Goal: Information Seeking & Learning: Learn about a topic

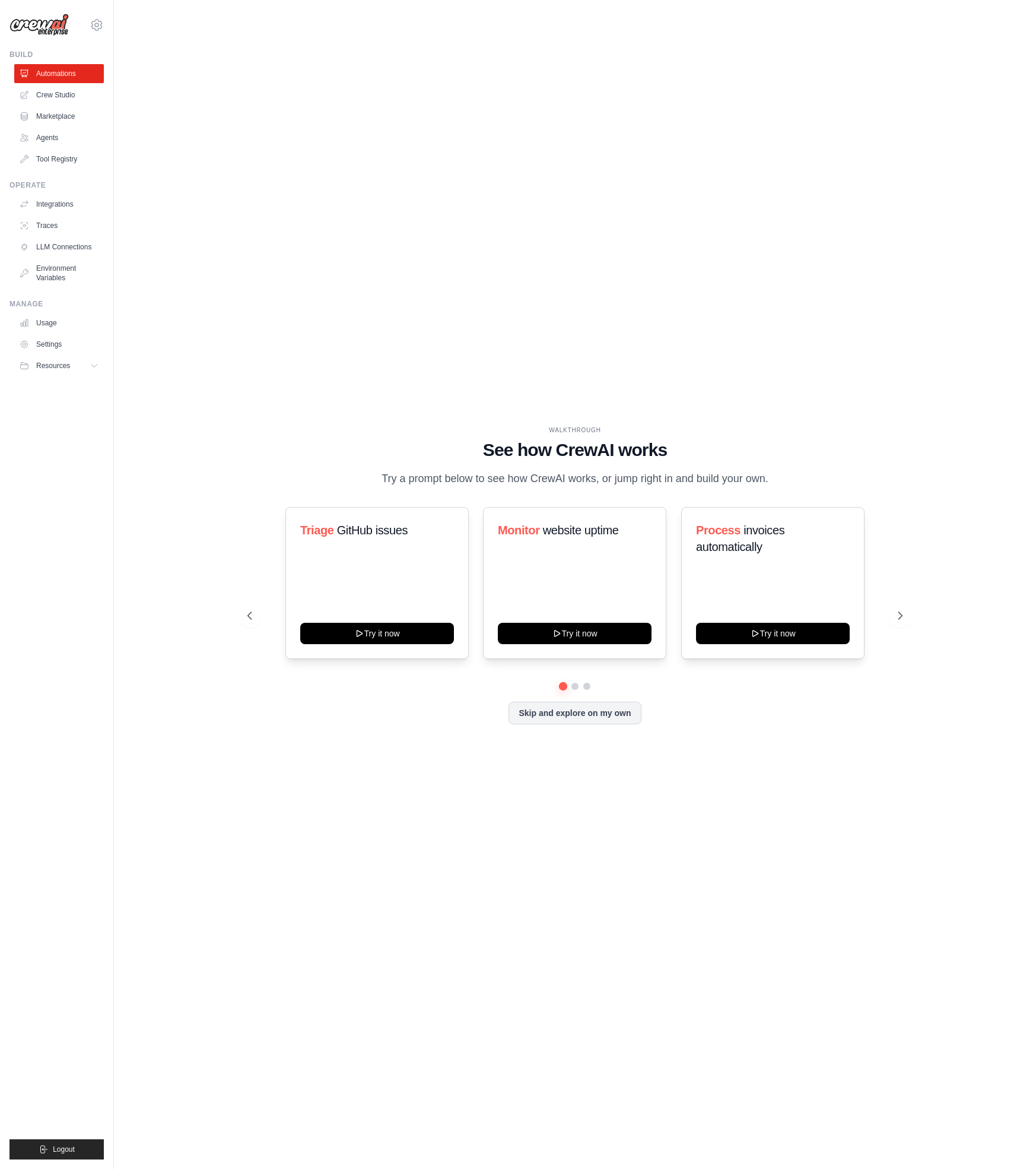
click at [397, 313] on div "WALKTHROUGH See how CrewAI works Try a prompt below to see how CrewAI works, or…" at bounding box center [574, 584] width 884 height 1145
click at [593, 722] on button "Skip and explore on my own" at bounding box center [575, 712] width 133 height 22
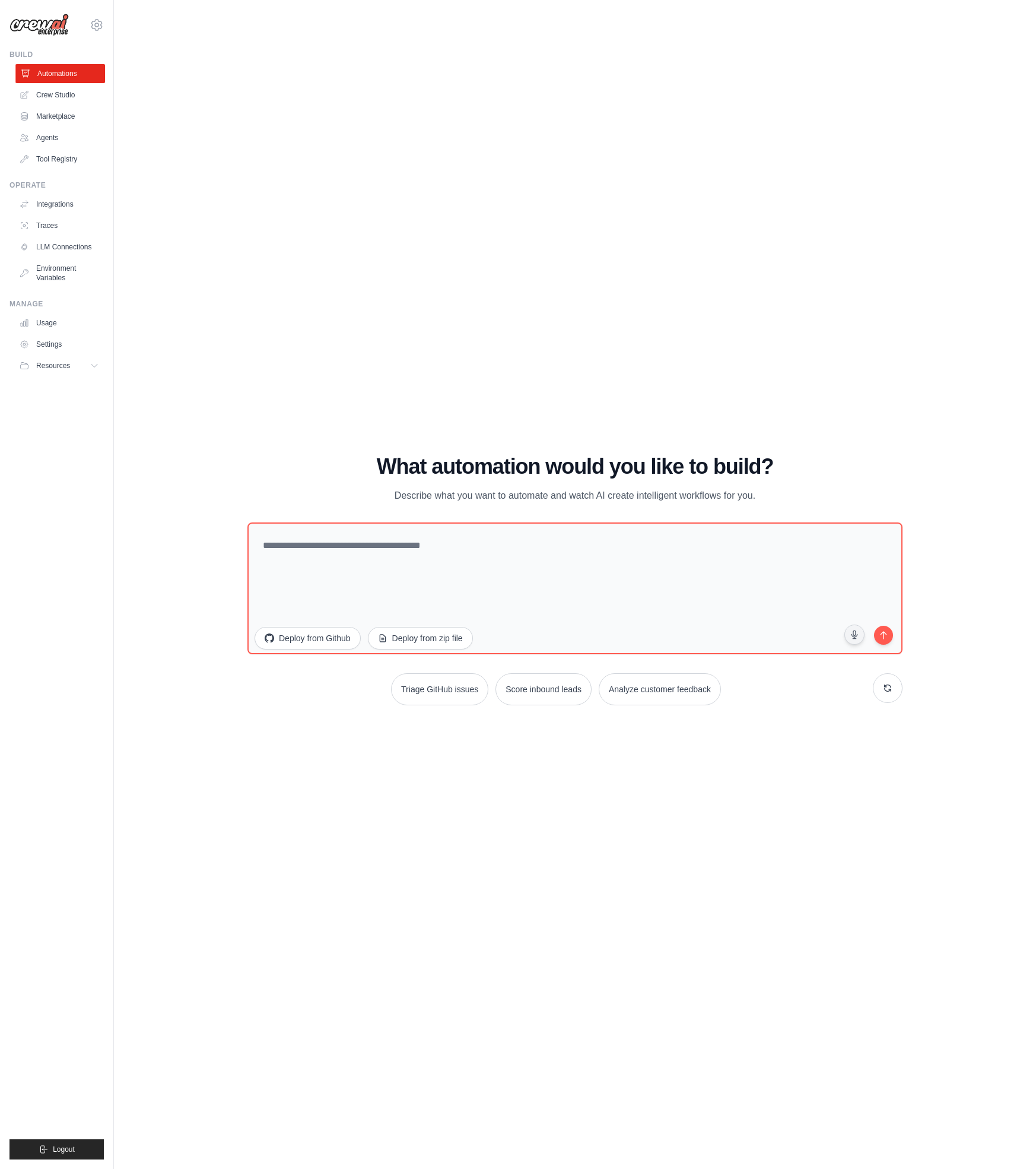
click at [73, 76] on link "Automations" at bounding box center [60, 74] width 89 height 19
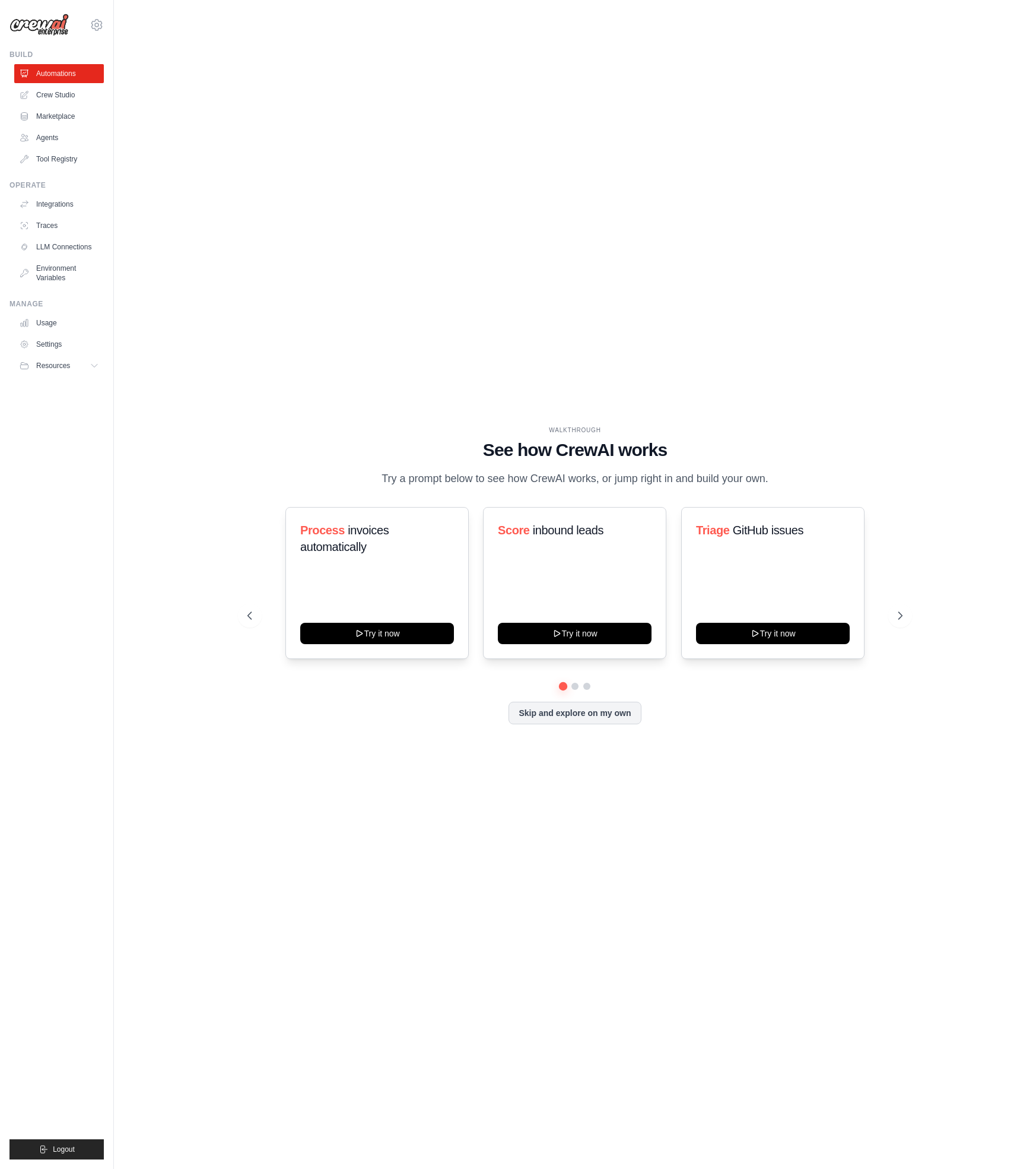
click at [67, 100] on link "Crew Studio" at bounding box center [58, 95] width 89 height 19
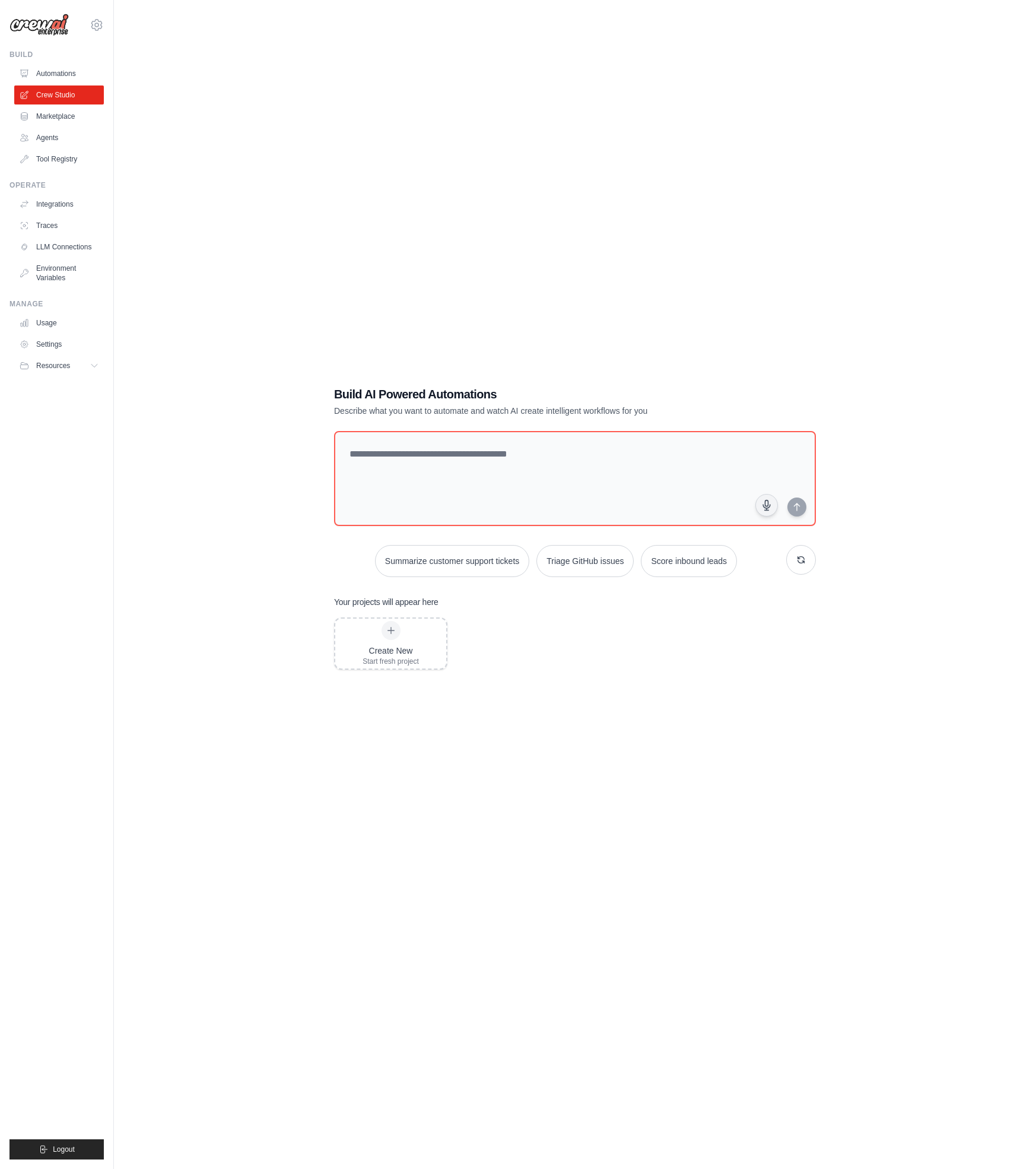
click at [48, 27] on img at bounding box center [39, 25] width 59 height 22
click at [98, 24] on icon at bounding box center [97, 25] width 4 height 4
click at [102, 84] on link "Settings" at bounding box center [96, 79] width 104 height 21
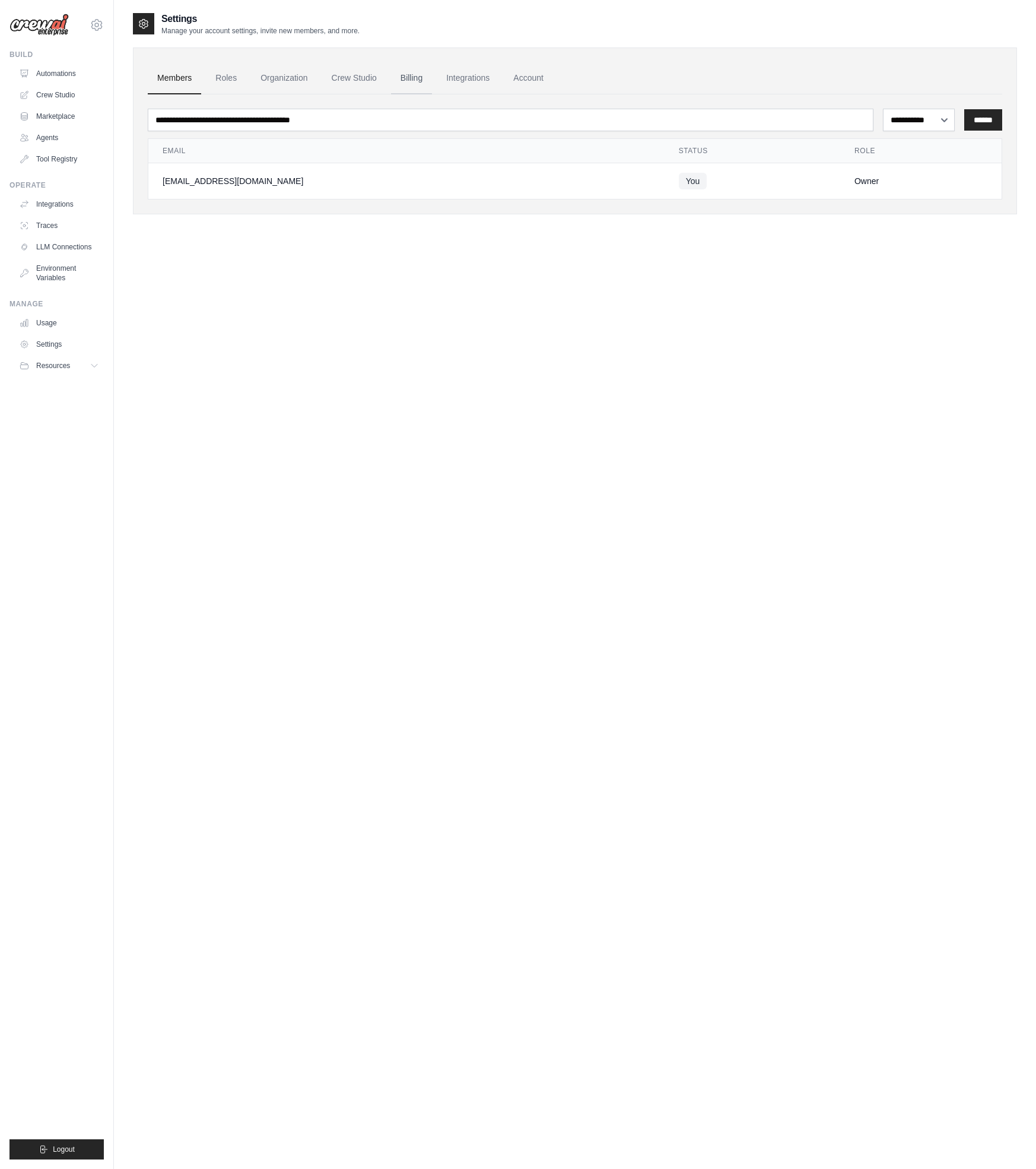
click at [408, 79] on link "Billing" at bounding box center [411, 78] width 41 height 32
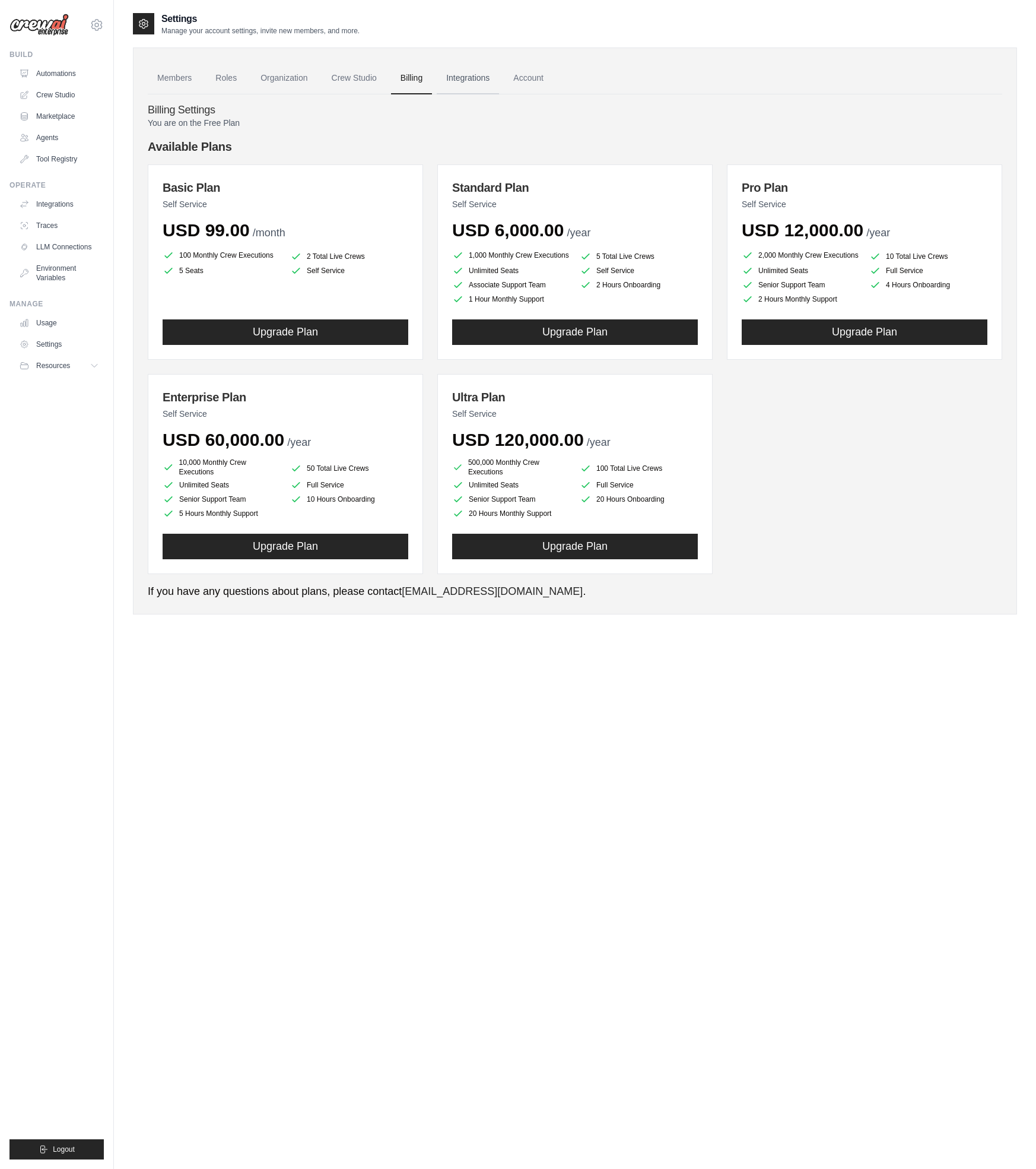
click at [474, 81] on link "Integrations" at bounding box center [468, 78] width 63 height 32
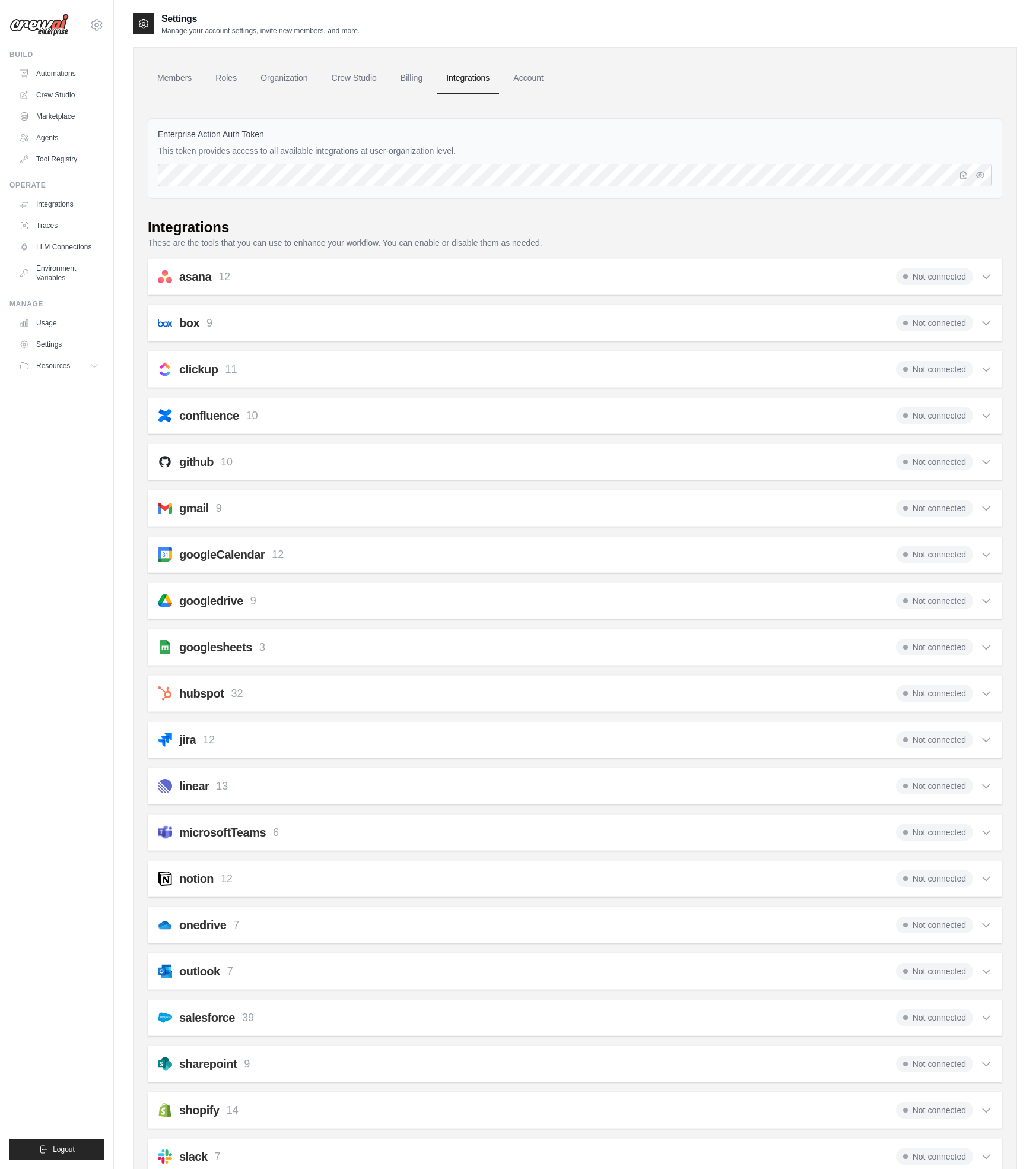
click at [538, 77] on link "Account" at bounding box center [528, 78] width 49 height 32
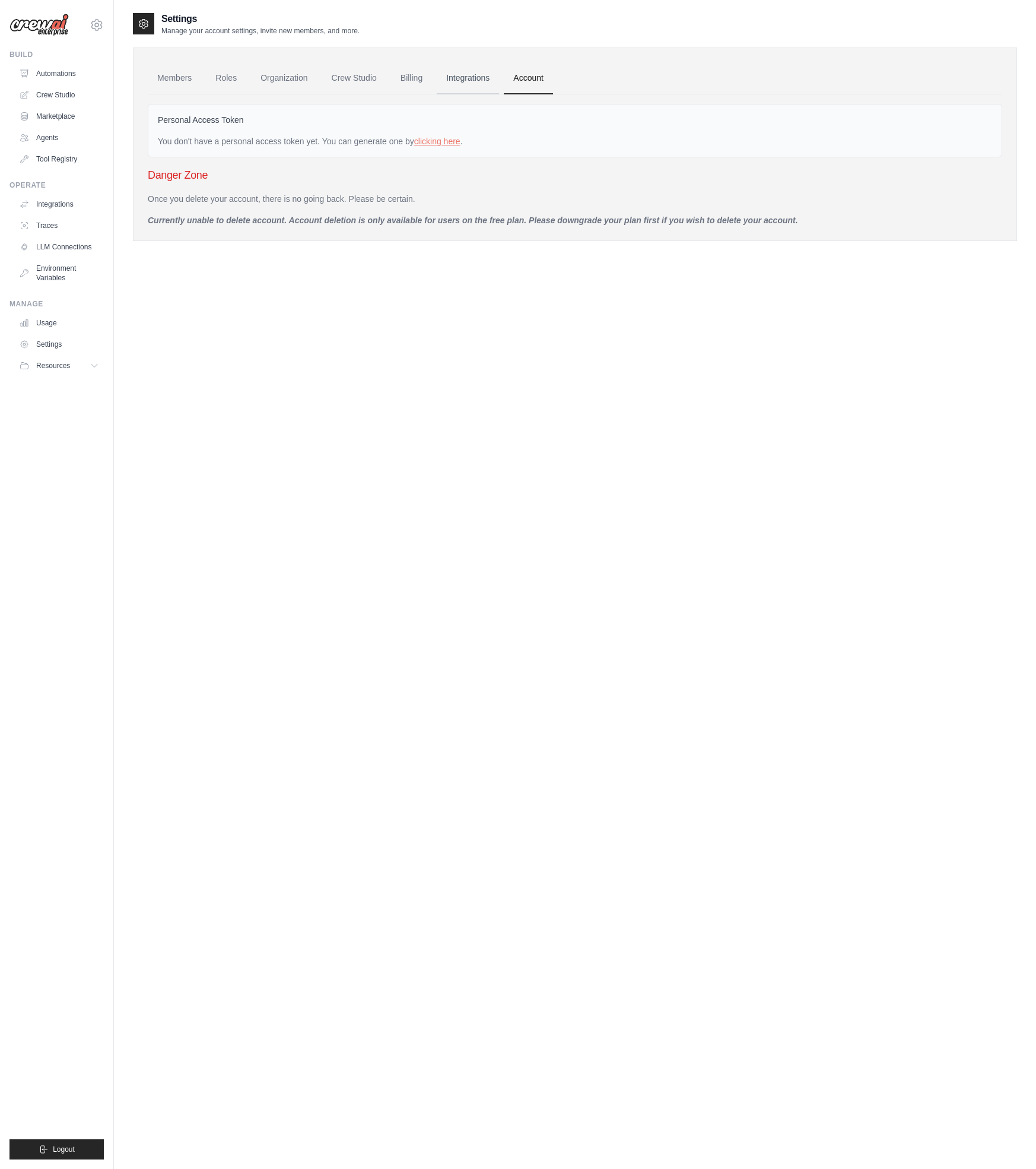
click at [477, 78] on link "Integrations" at bounding box center [468, 78] width 63 height 32
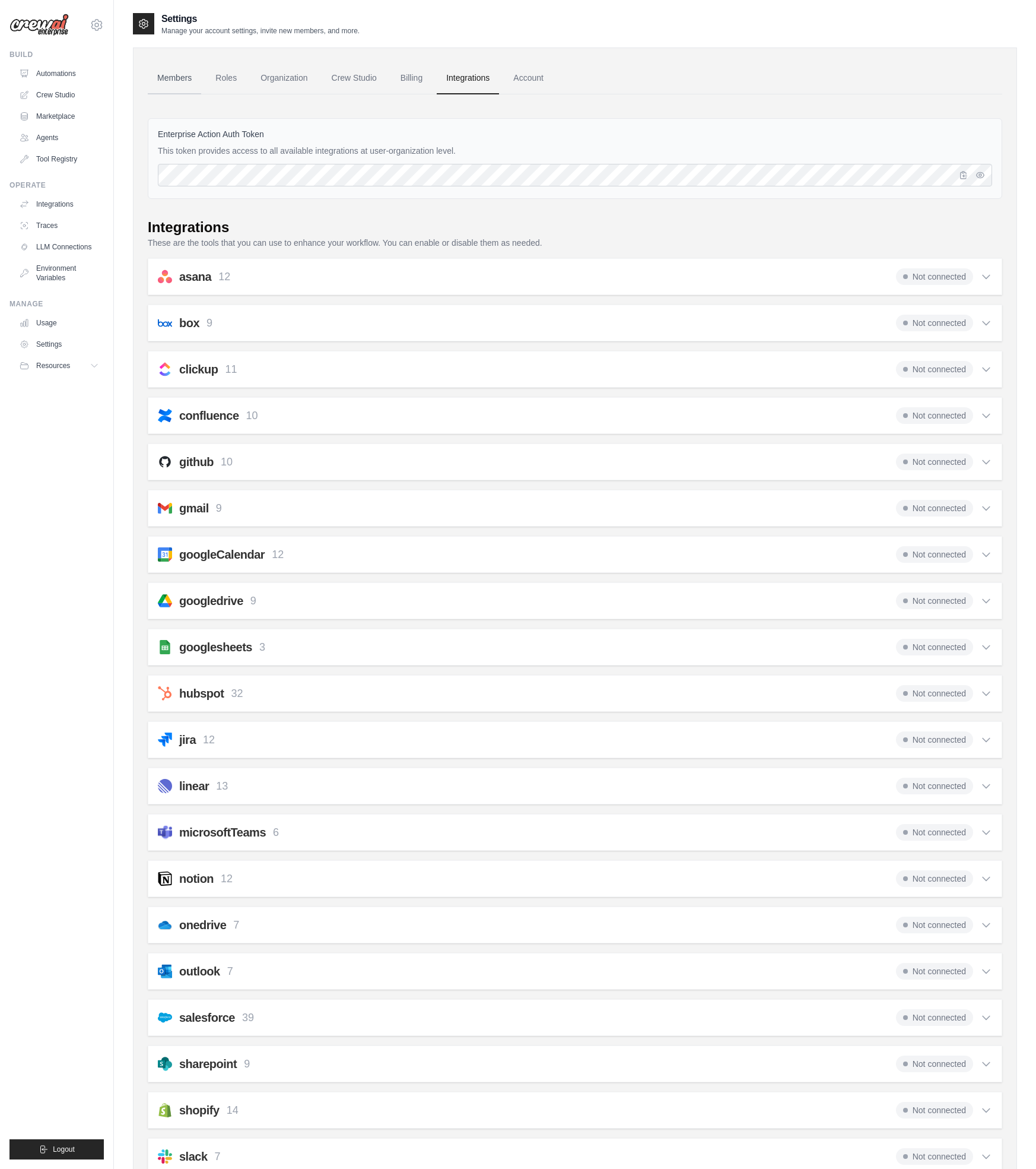
click at [164, 79] on link "Members" at bounding box center [174, 78] width 53 height 32
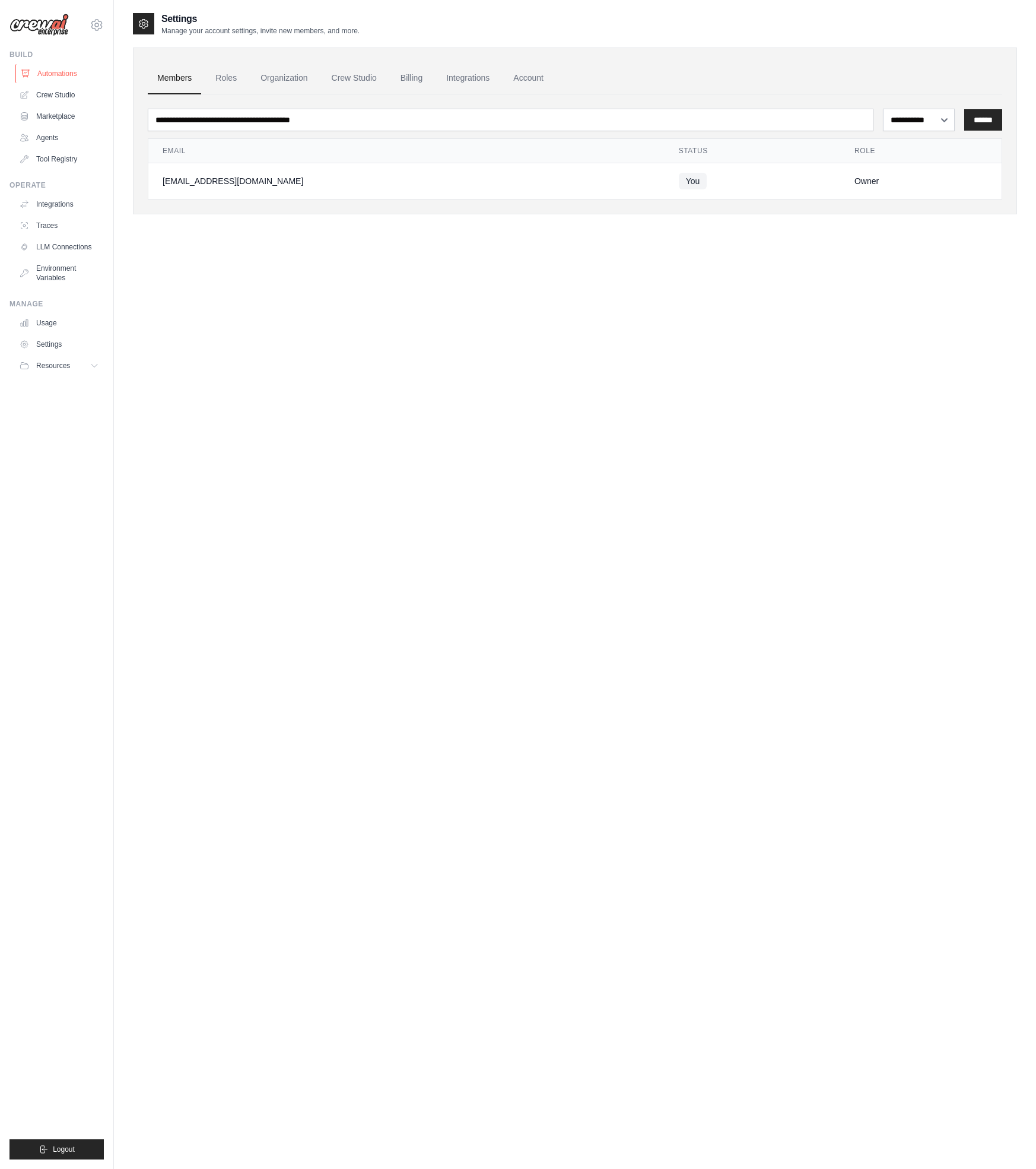
click at [77, 73] on link "Automations" at bounding box center [60, 74] width 89 height 19
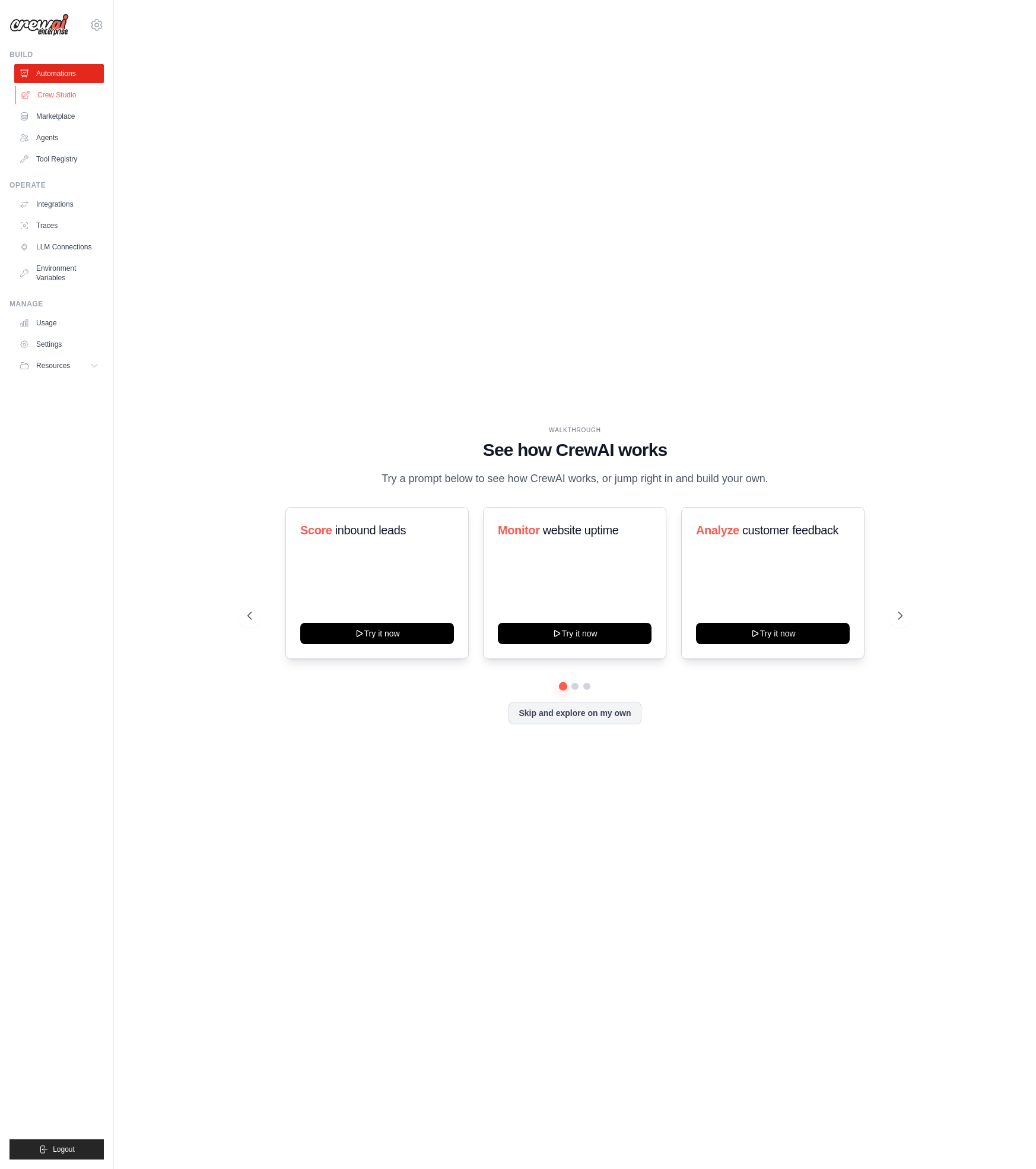
click at [73, 96] on link "Crew Studio" at bounding box center [60, 95] width 89 height 19
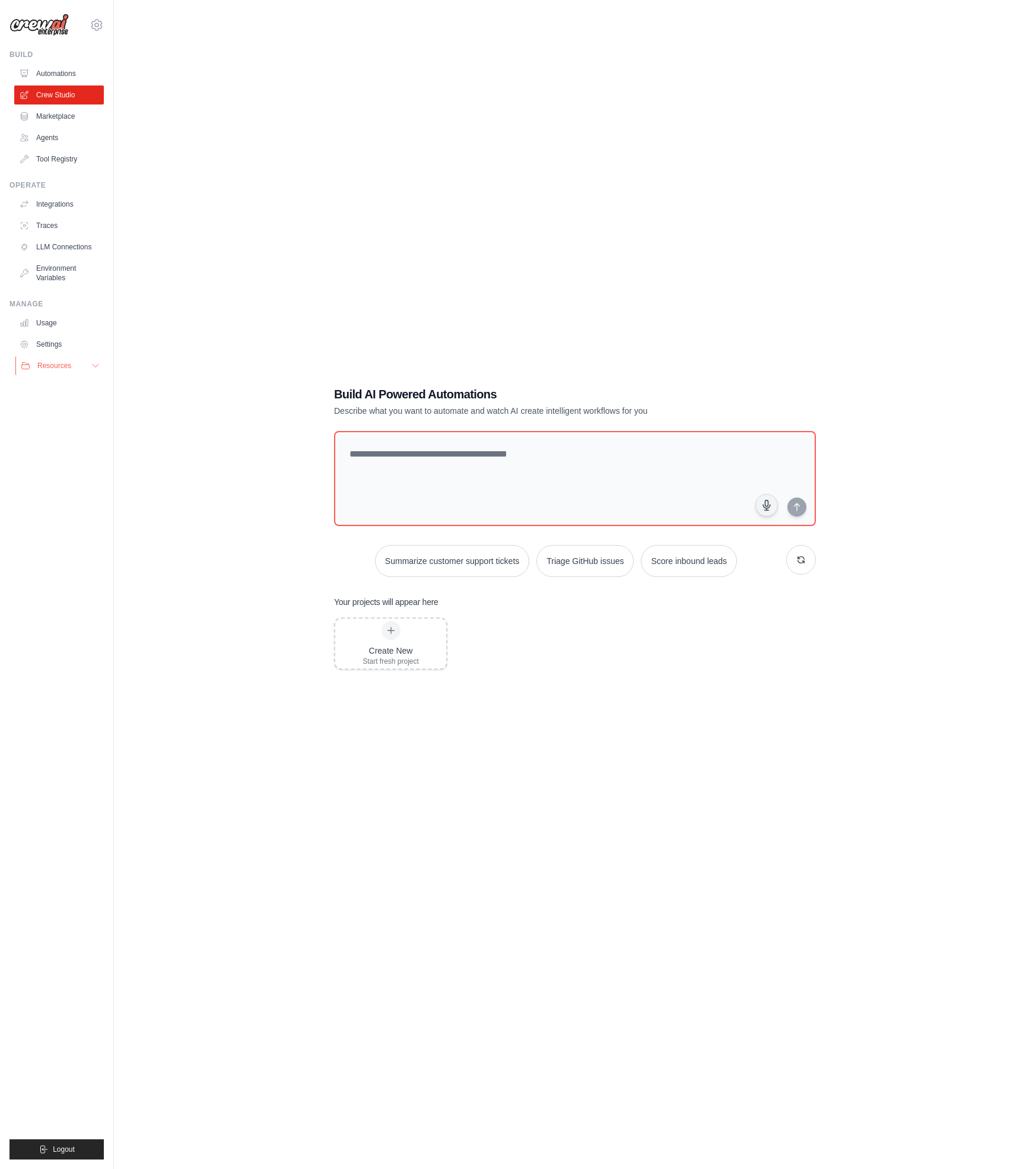
click at [82, 363] on button "Resources" at bounding box center [60, 365] width 89 height 19
click at [76, 381] on span "Documentation" at bounding box center [66, 385] width 48 height 9
